Goal: Register for event/course

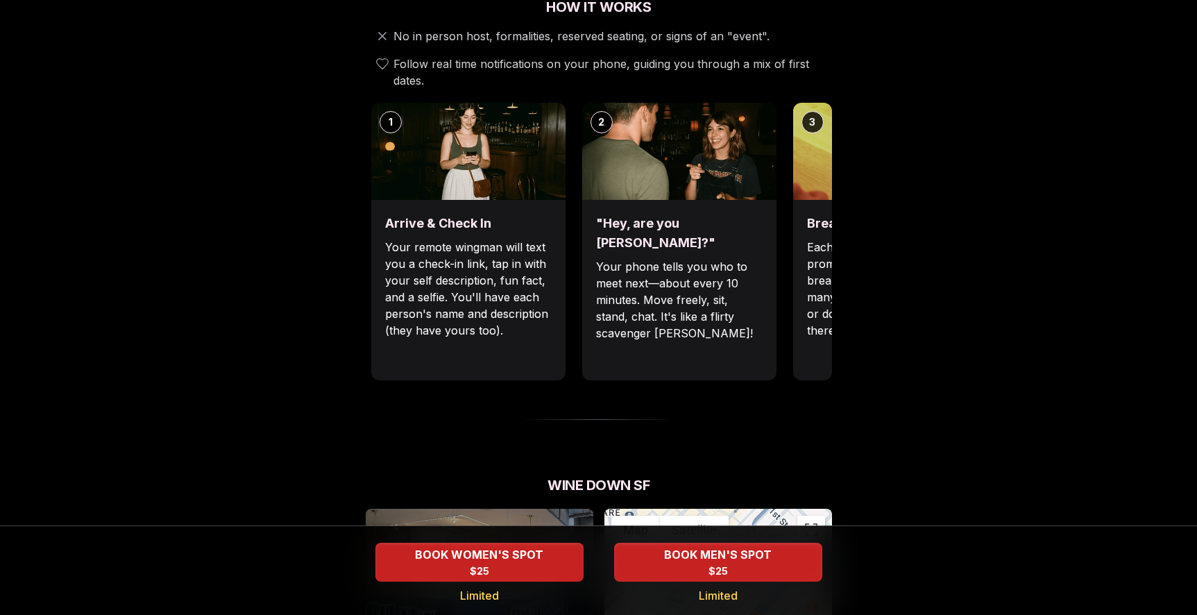
scroll to position [523, 0]
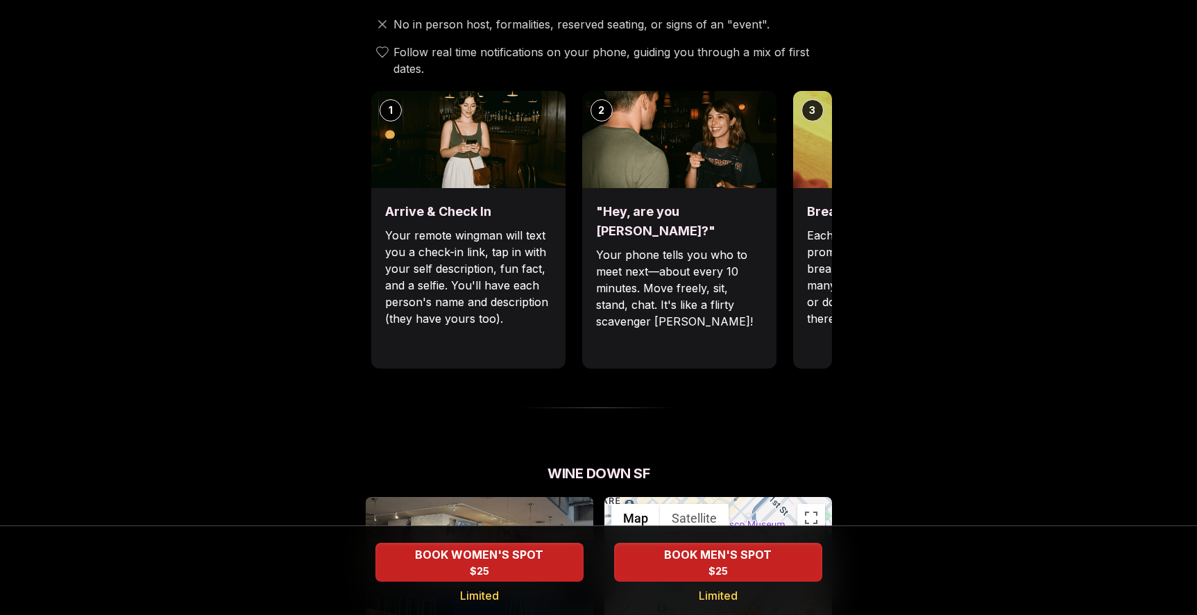
click at [523, 334] on div "Arrive & Check In Your remote wingman will text you a check-in link, tap in wit…" at bounding box center [468, 278] width 194 height 180
click at [667, 310] on div ""Hey, are you [PERSON_NAME]?" Your phone tells you who to meet next—about every…" at bounding box center [679, 278] width 194 height 180
click at [807, 294] on p "Each date will have new convo prompts on screen to help break the ice. Cycle th…" at bounding box center [890, 277] width 167 height 100
click at [1028, 63] on div "Luvvly Speed Dating [DATE] Age Range 32 - 42 Orientation Straight Evening 6:45 …" at bounding box center [598, 404] width 949 height 1708
click at [818, 165] on img at bounding box center [890, 139] width 194 height 97
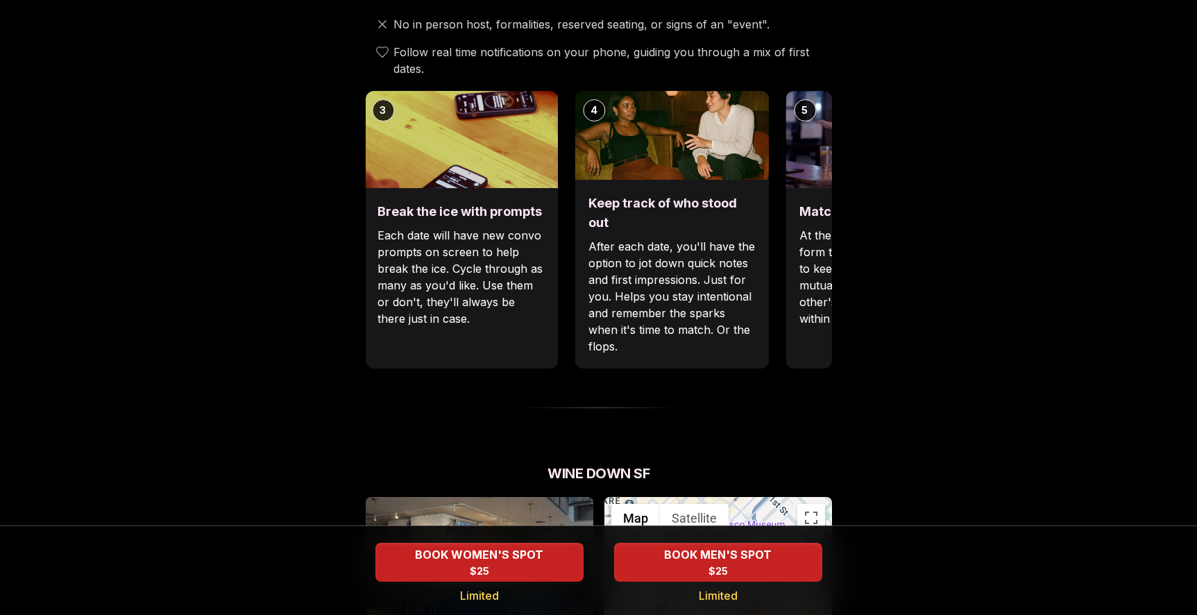
click at [384, 279] on div "3 Break the ice with prompts Each date will have new convo prompts on screen to…" at bounding box center [461, 230] width 194 height 278
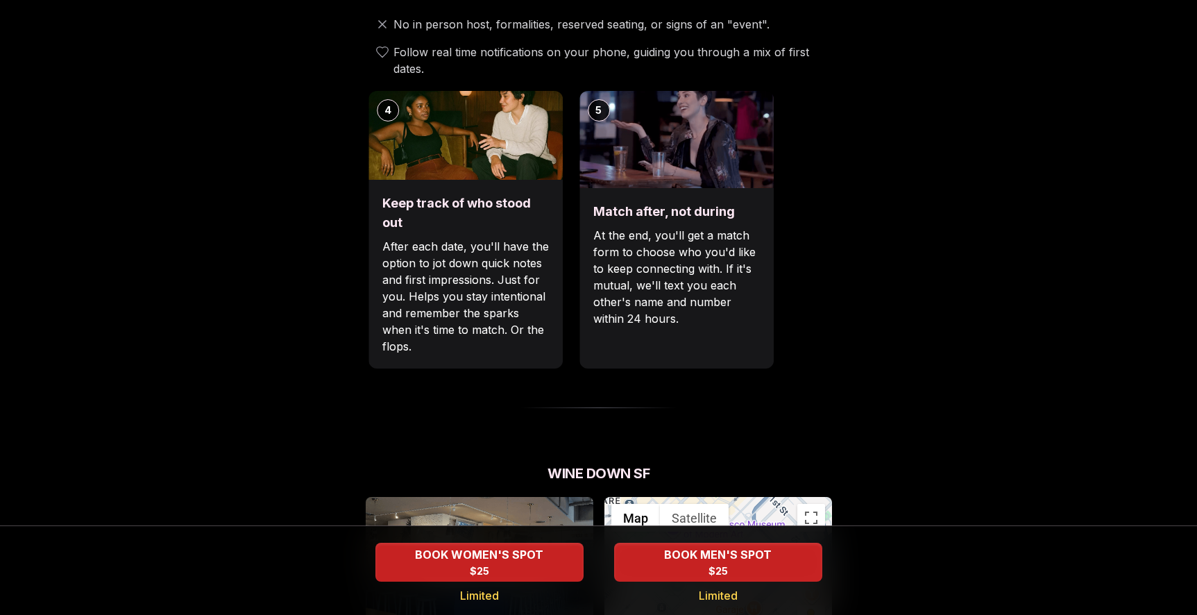
click at [468, 362] on div "Keep track of who stood out After each date, you'll have the option to jot down…" at bounding box center [466, 274] width 194 height 189
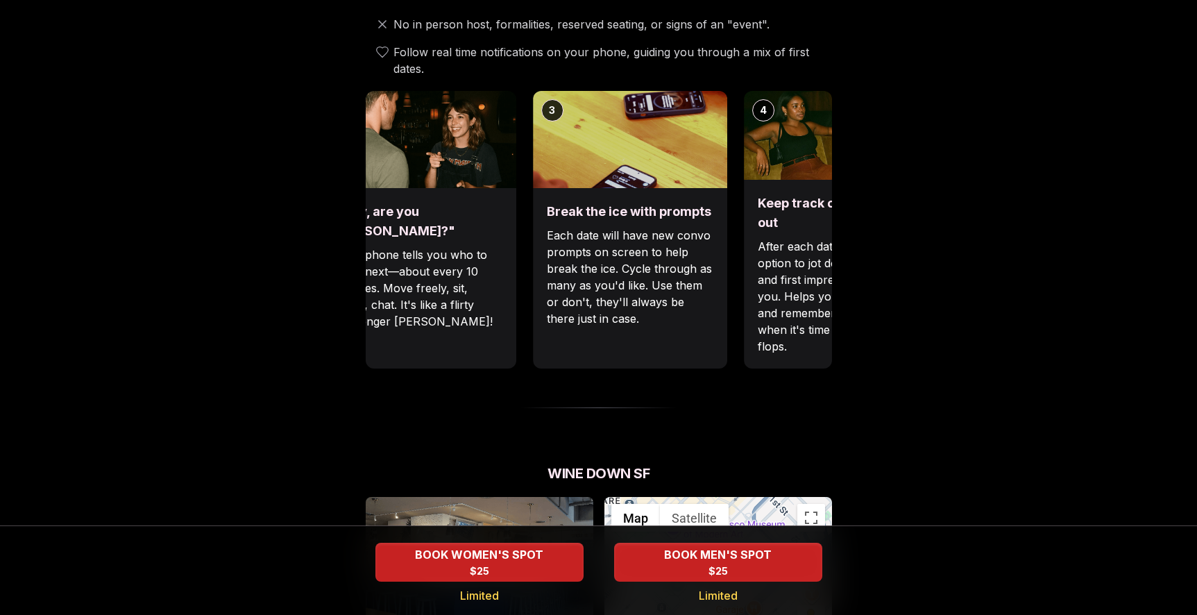
click at [910, 268] on div "Luvvly Speed Dating [DATE] Age Range 32 - 42 Orientation Straight Evening 6:45 …" at bounding box center [598, 404] width 949 height 1708
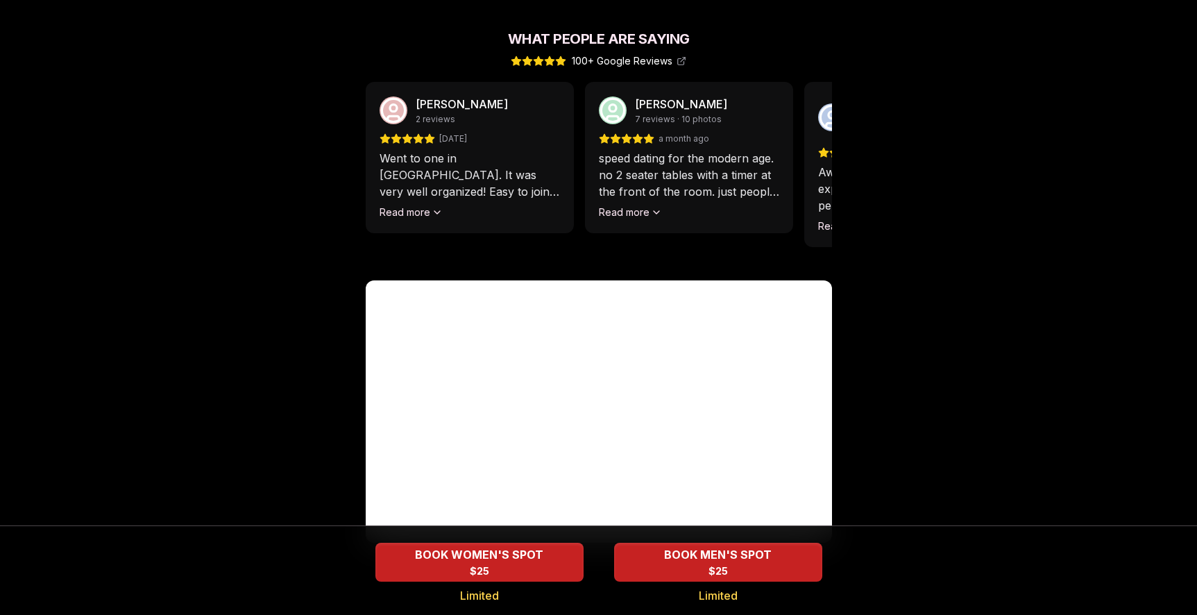
scroll to position [1242, 0]
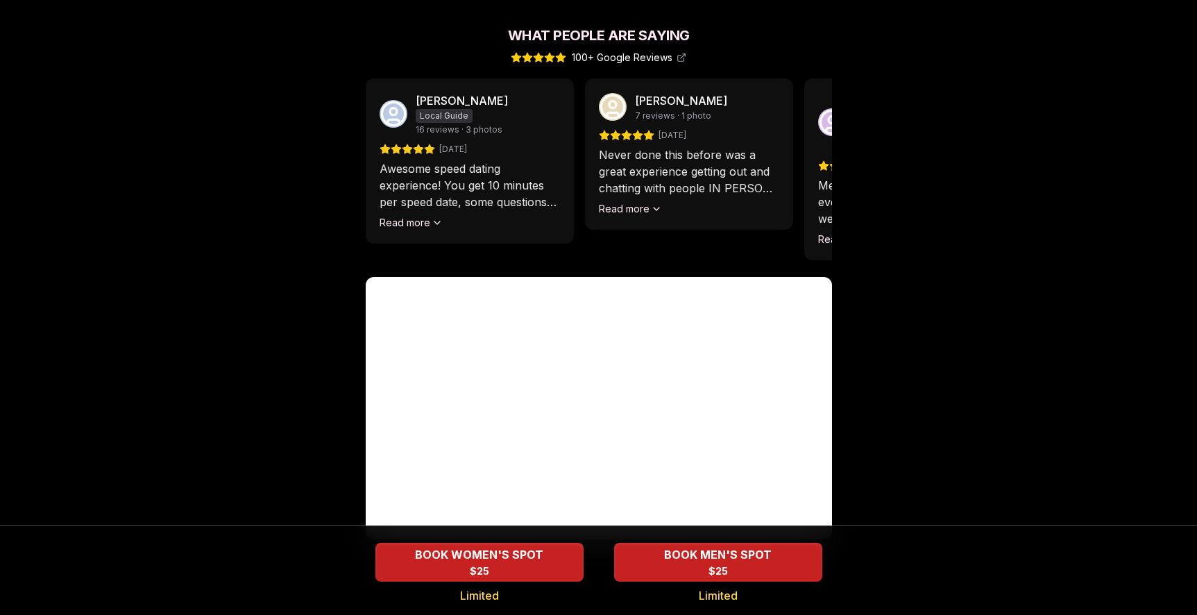
click at [481, 130] on span "16 reviews · 3 photos" at bounding box center [459, 129] width 87 height 11
click at [433, 223] on icon at bounding box center [437, 222] width 11 height 11
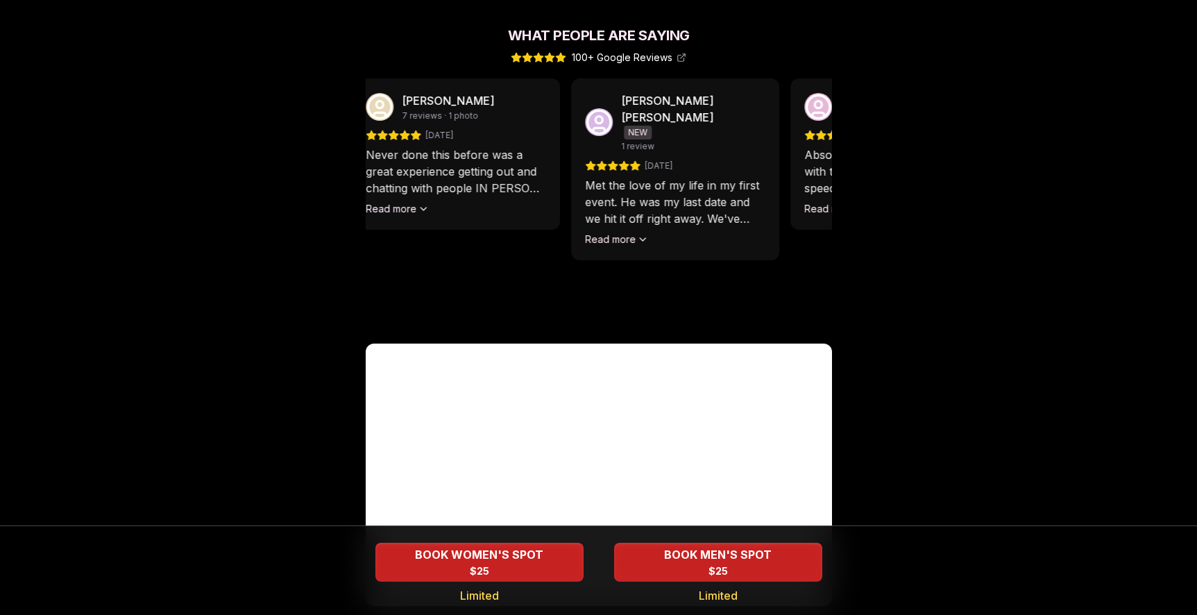
click at [457, 239] on div "[PERSON_NAME] 2 reviews [DATE] Went to one in [GEOGRAPHIC_DATA]. It was very we…" at bounding box center [599, 202] width 466 height 248
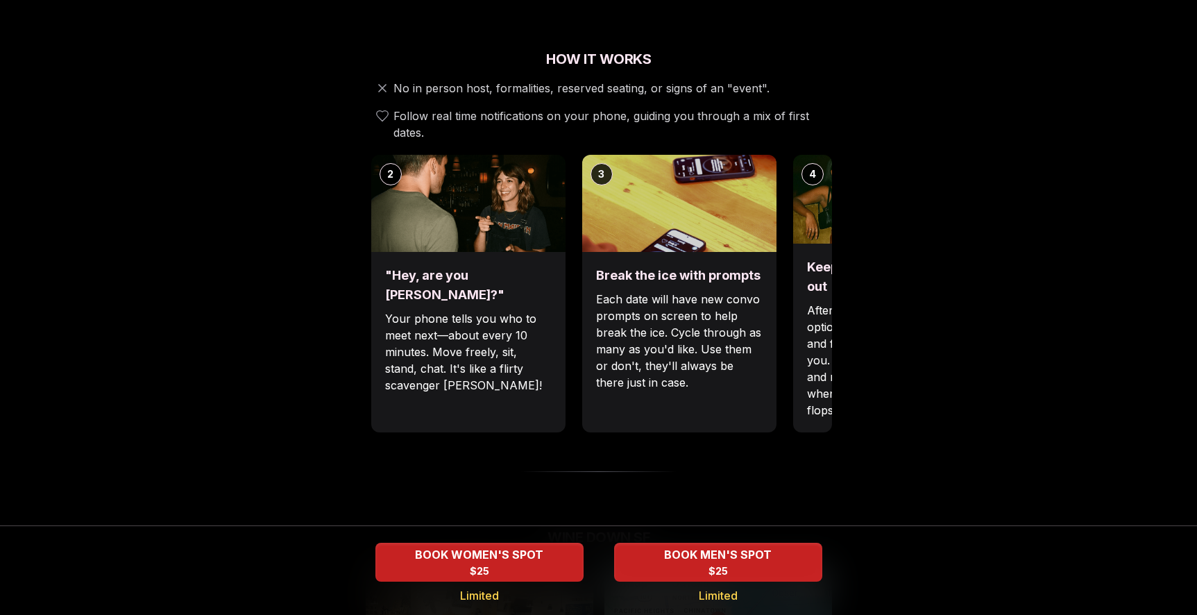
scroll to position [0, 0]
